Goal: Check status

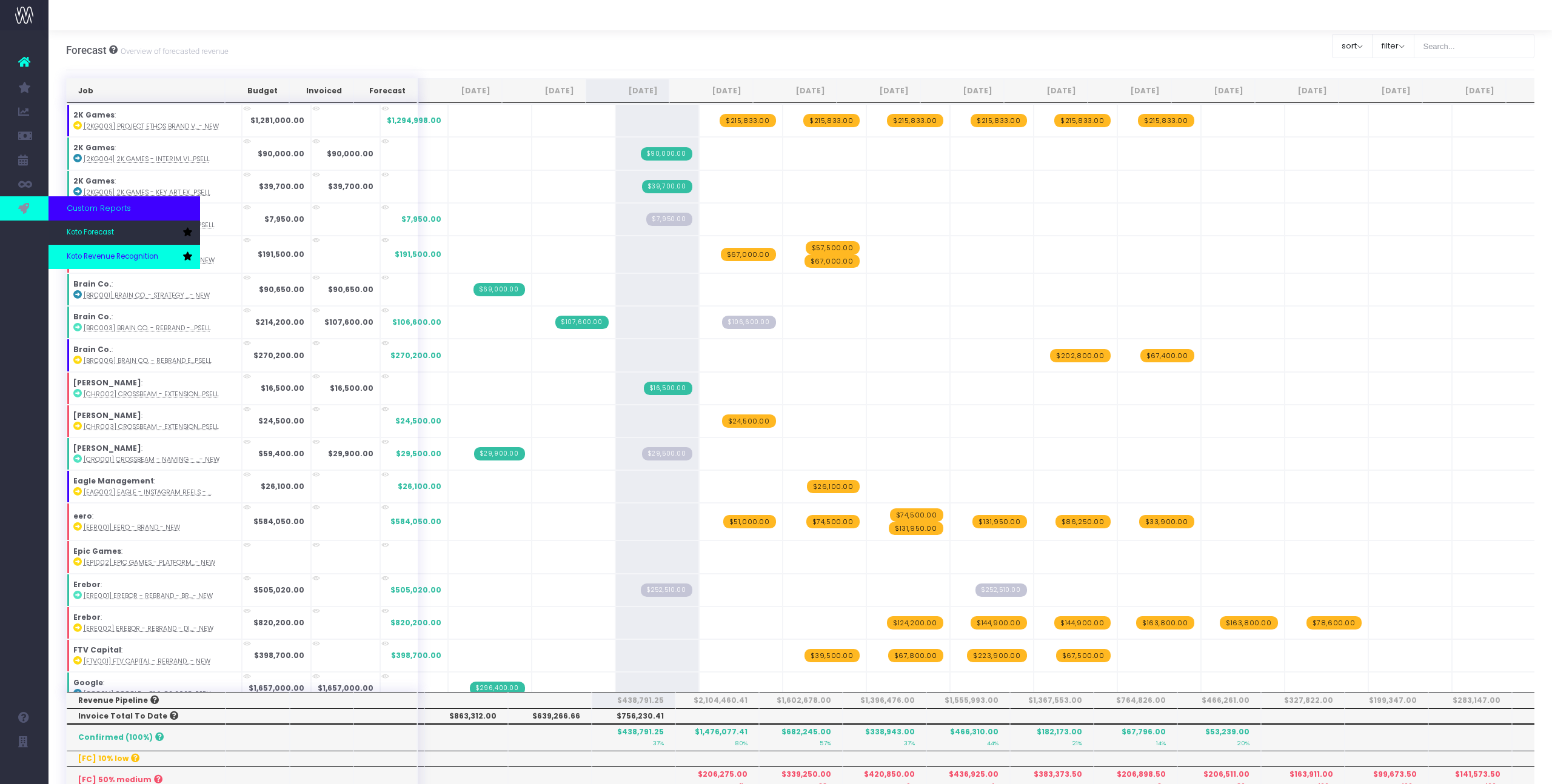
click at [110, 259] on span "Koto Revenue Recognition" at bounding box center [112, 257] width 91 height 11
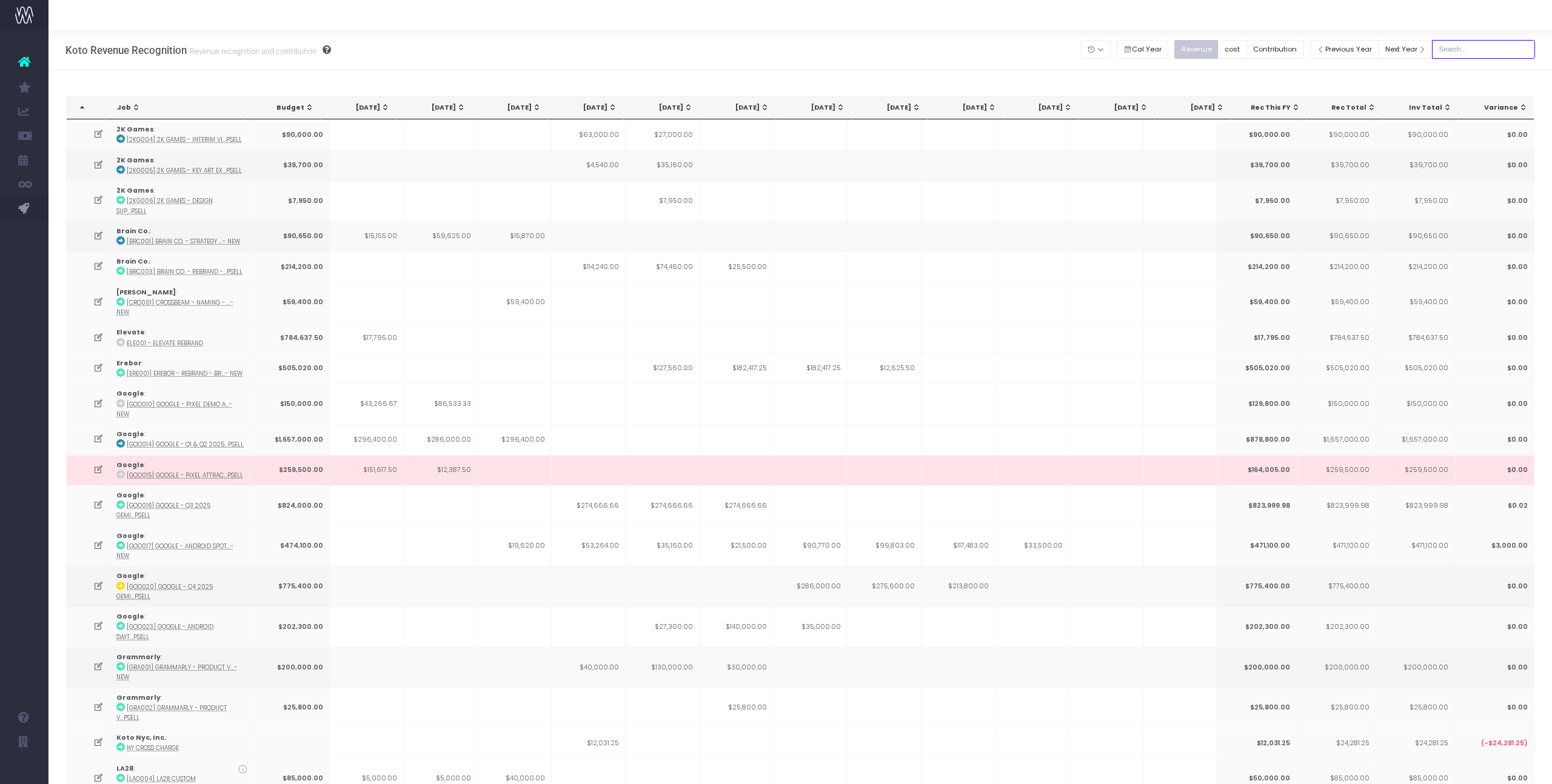
click at [1470, 50] on input "text" at bounding box center [1483, 49] width 103 height 19
click at [1123, 178] on td at bounding box center [1106, 165] width 74 height 30
click at [1342, 57] on button "Previous Year" at bounding box center [1344, 49] width 69 height 19
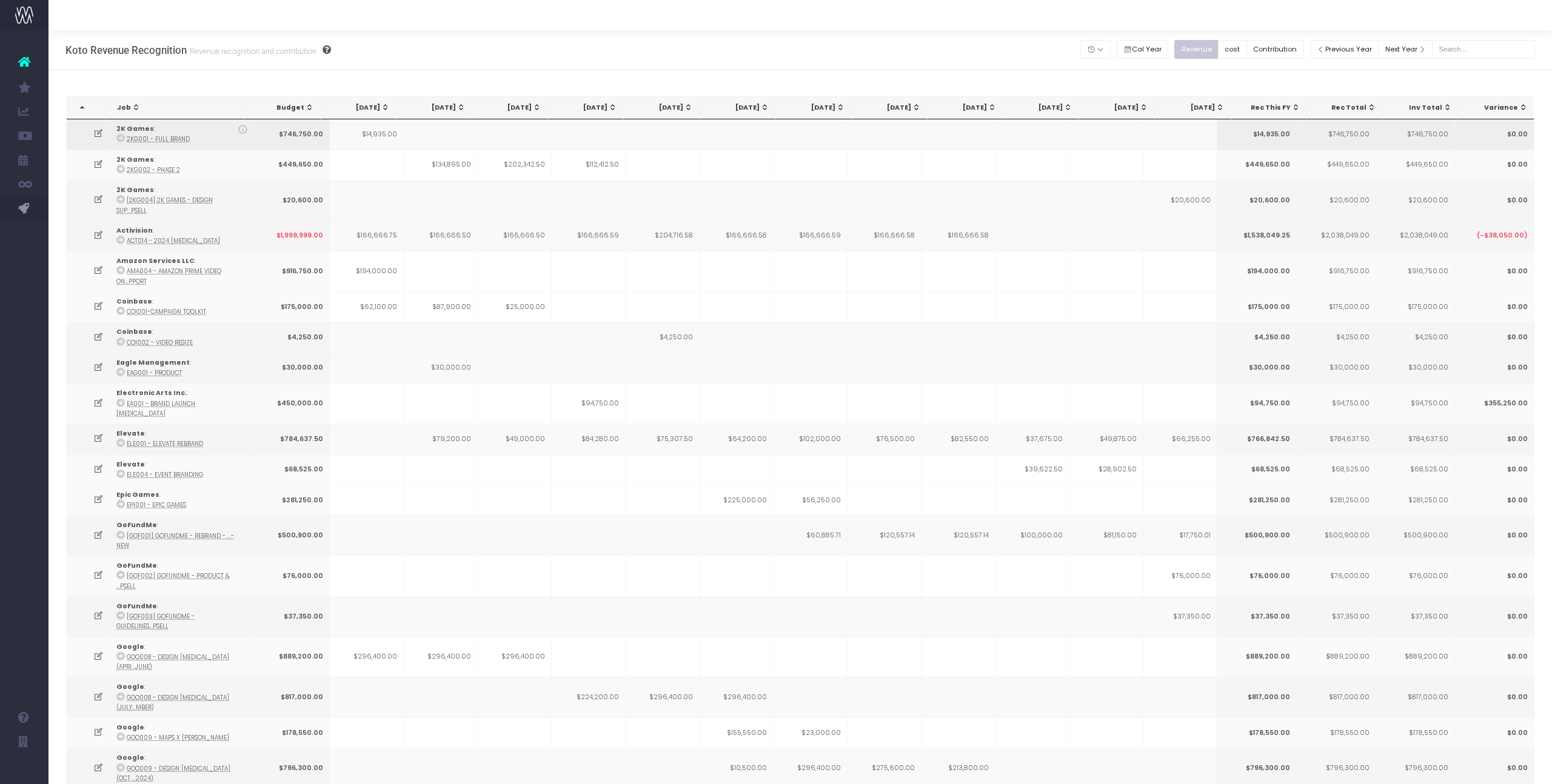
click at [100, 136] on icon at bounding box center [99, 134] width 10 height 10
type textarea "10% in December then 30% in Jan, 30% Feb, 30% March ([PERSON_NAME] confirm [DAT…"
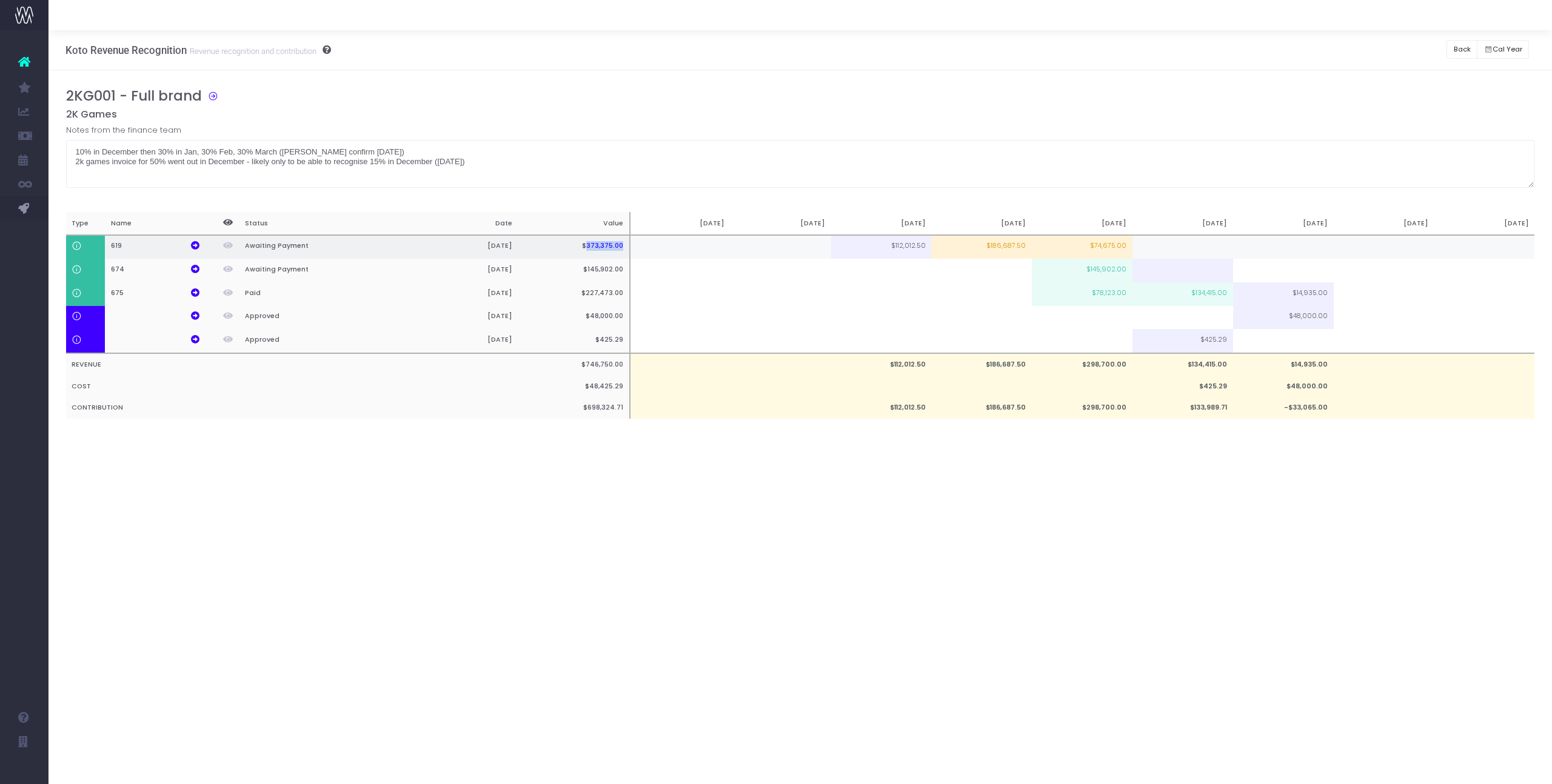
drag, startPoint x: 588, startPoint y: 247, endPoint x: 623, endPoint y: 247, distance: 35.0
click at [623, 247] on th "$373,375.00" at bounding box center [574, 247] width 112 height 24
copy th "373,375.00"
